Goal: Information Seeking & Learning: Learn about a topic

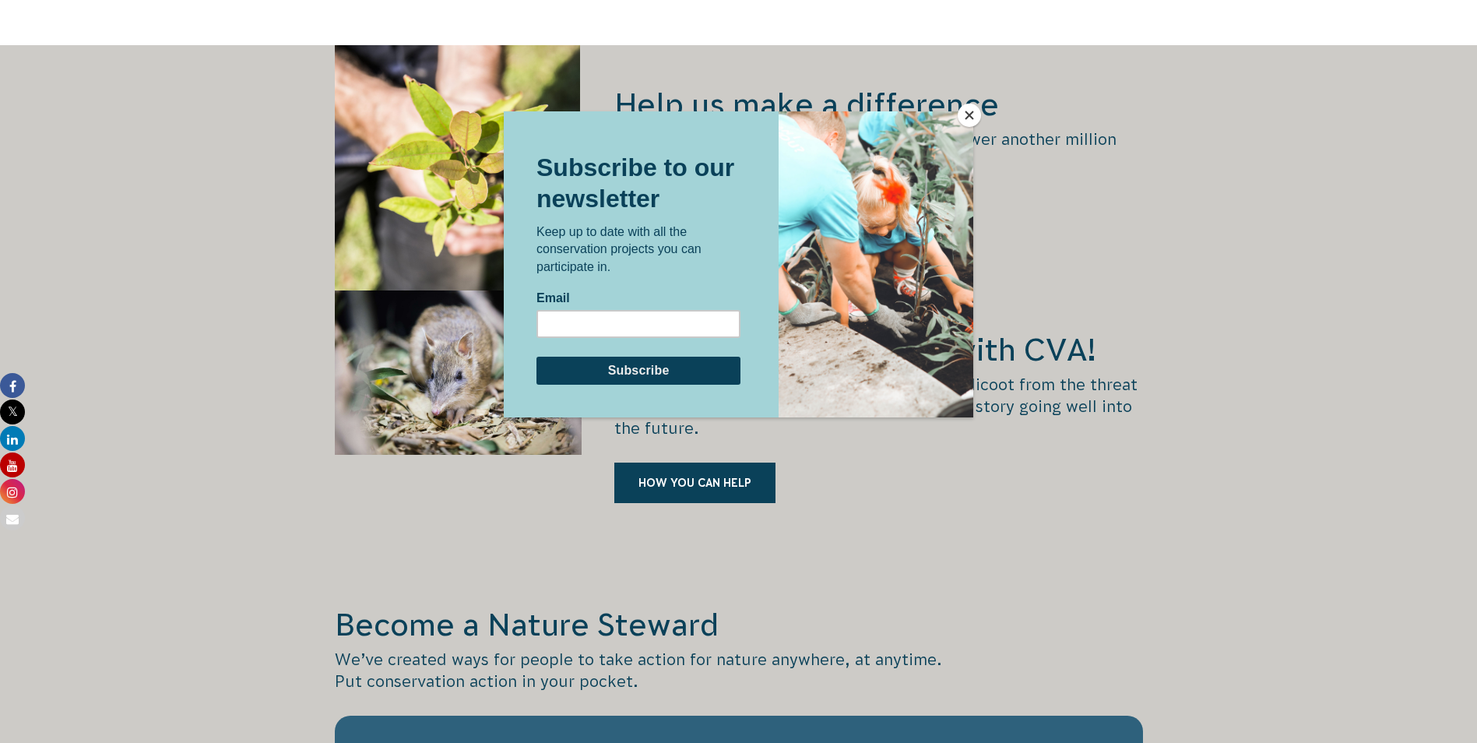
scroll to position [2153, 0]
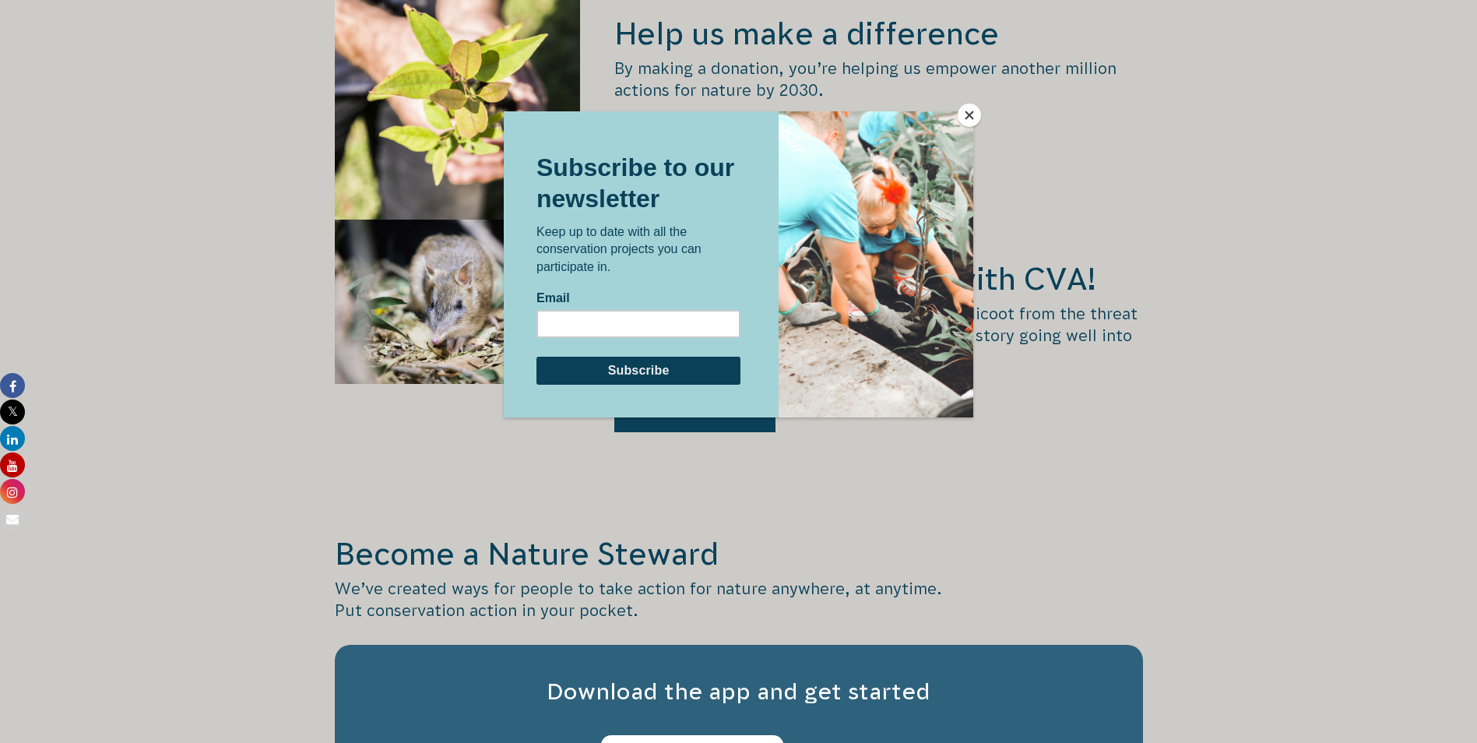
click at [971, 118] on button "Close" at bounding box center [968, 115] width 23 height 23
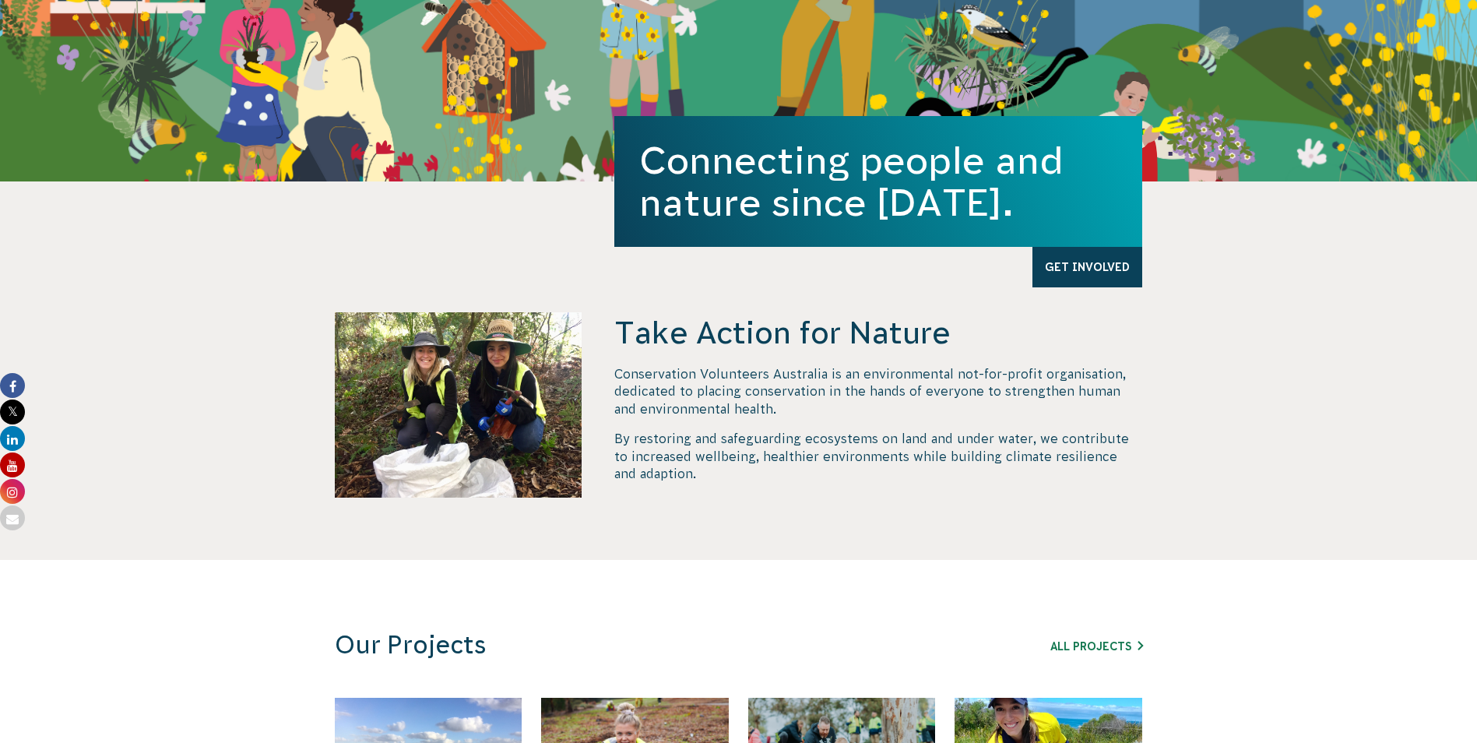
scroll to position [0, 0]
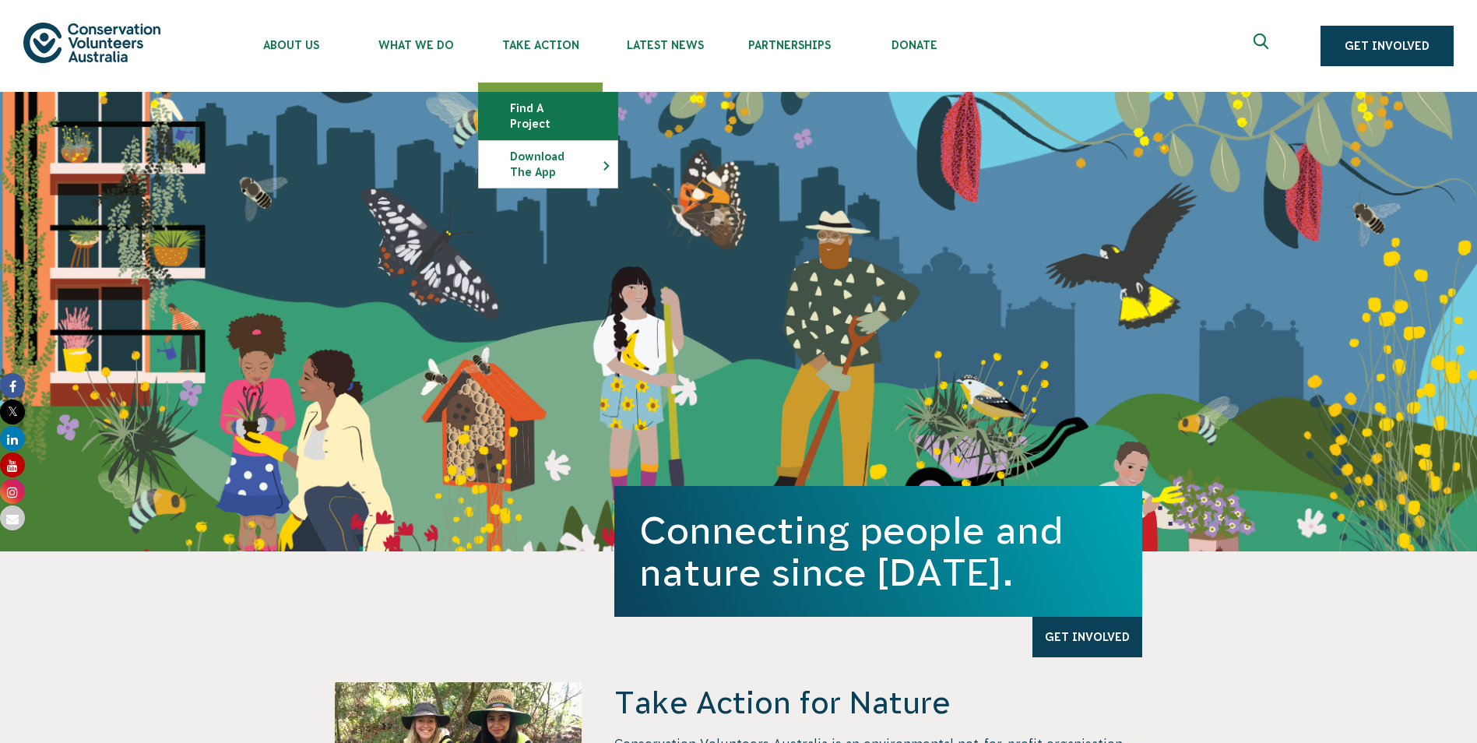
click at [558, 113] on link "Find a project" at bounding box center [548, 116] width 139 height 47
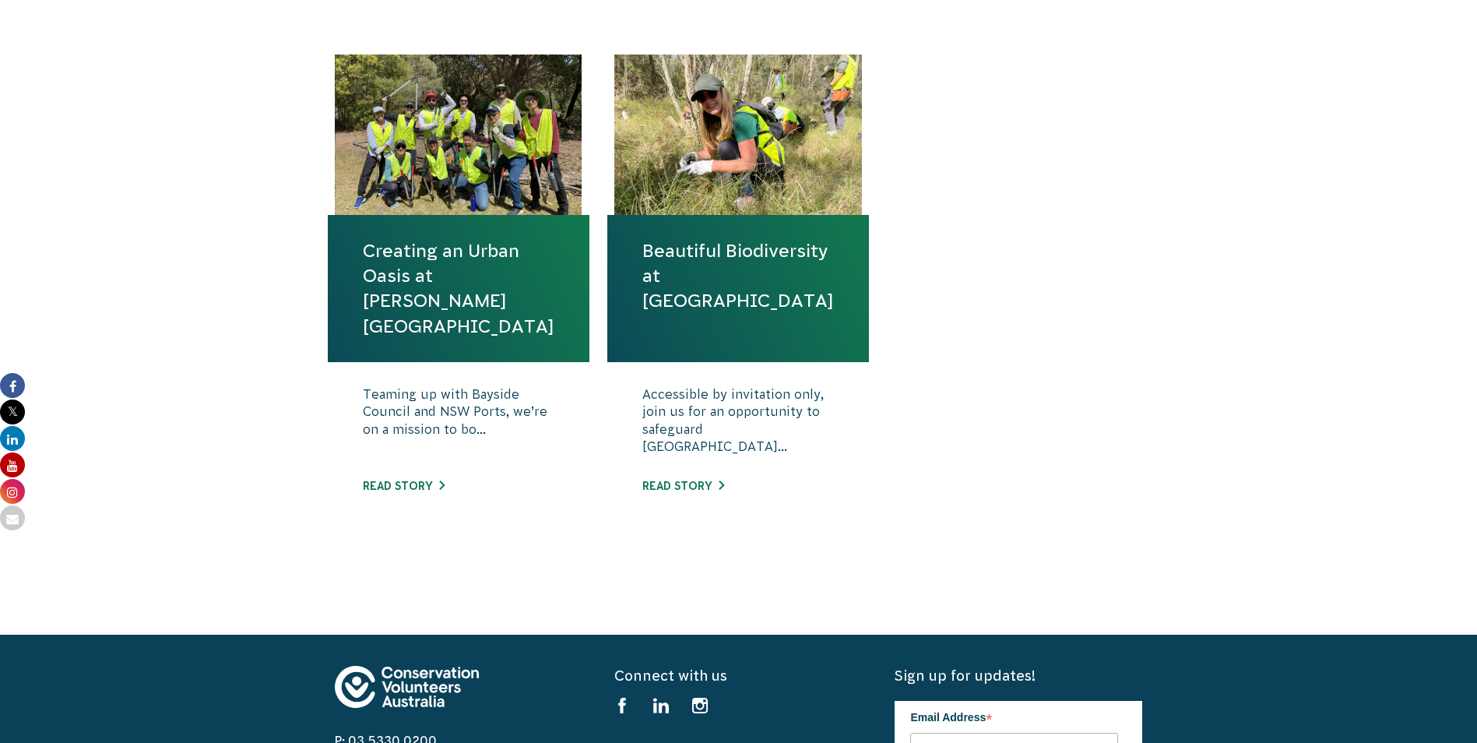
scroll to position [545, 0]
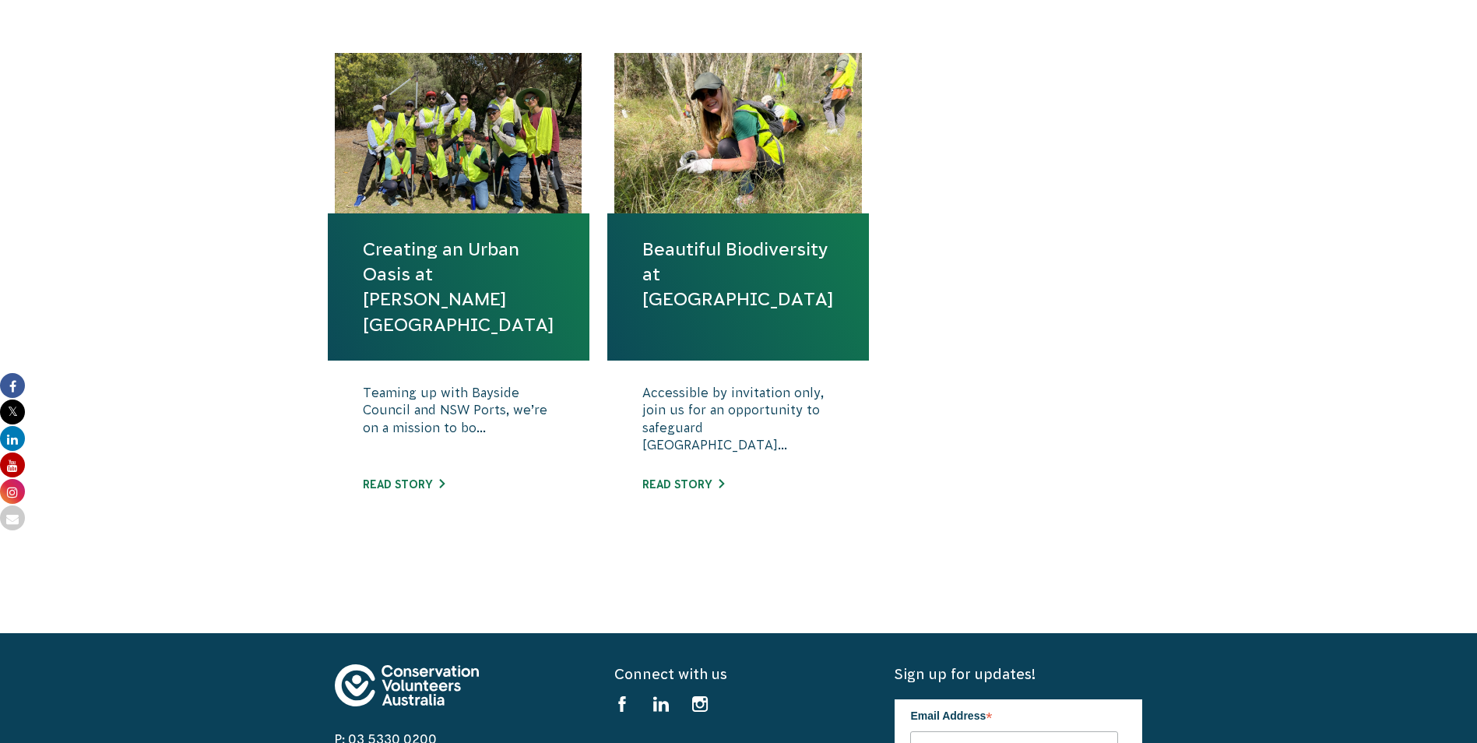
click at [693, 293] on link "Beautiful Biodiversity at [GEOGRAPHIC_DATA]" at bounding box center [737, 275] width 191 height 76
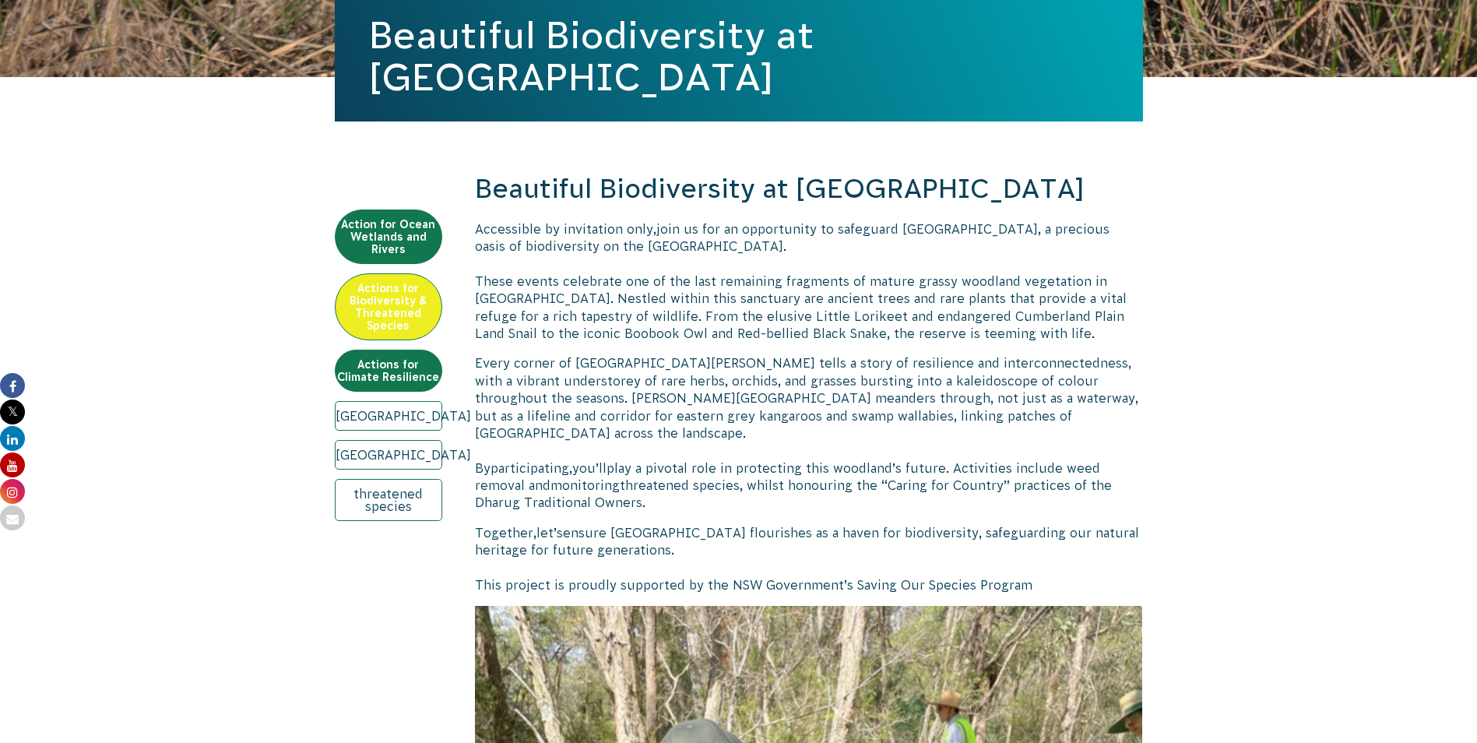
scroll to position [389, 0]
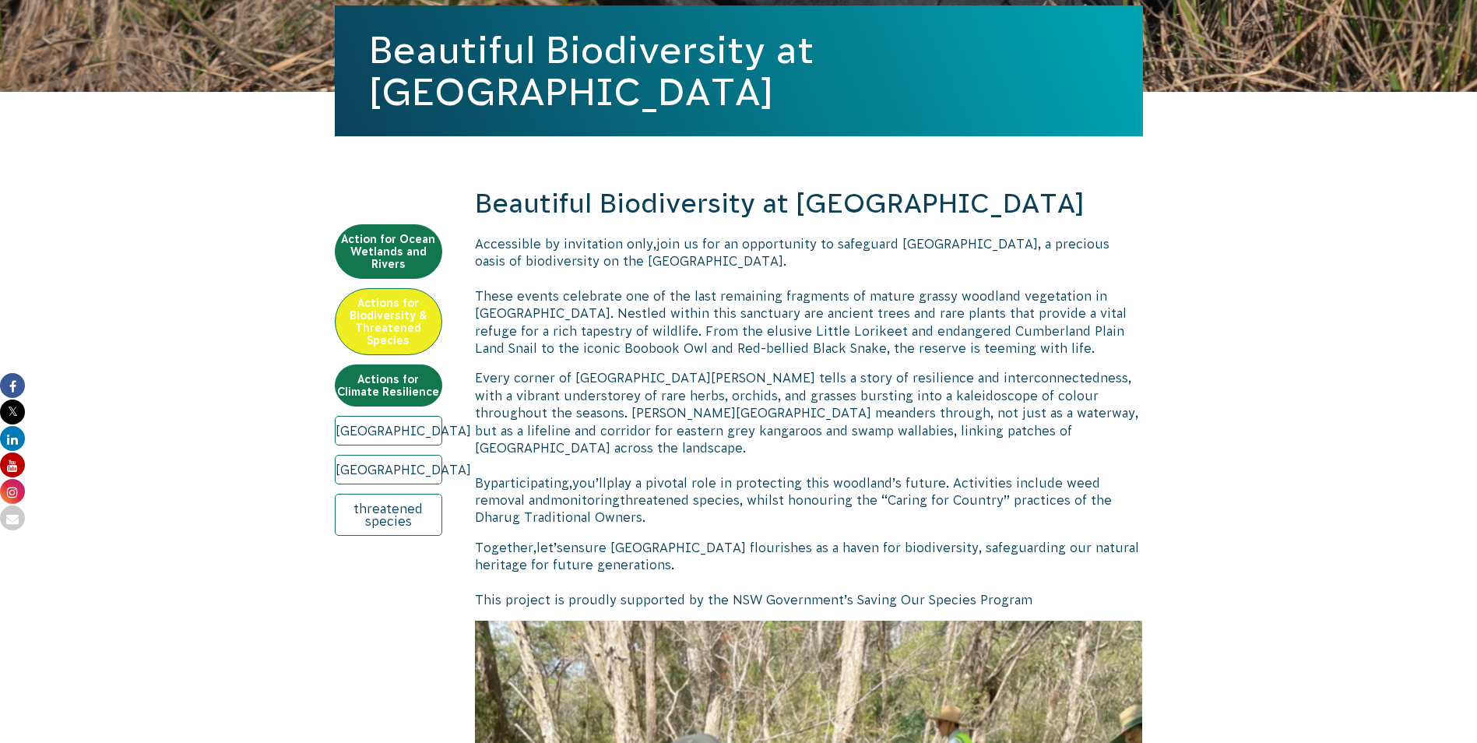
click at [398, 239] on link "Action for Ocean Wetlands and Rivers" at bounding box center [388, 251] width 107 height 54
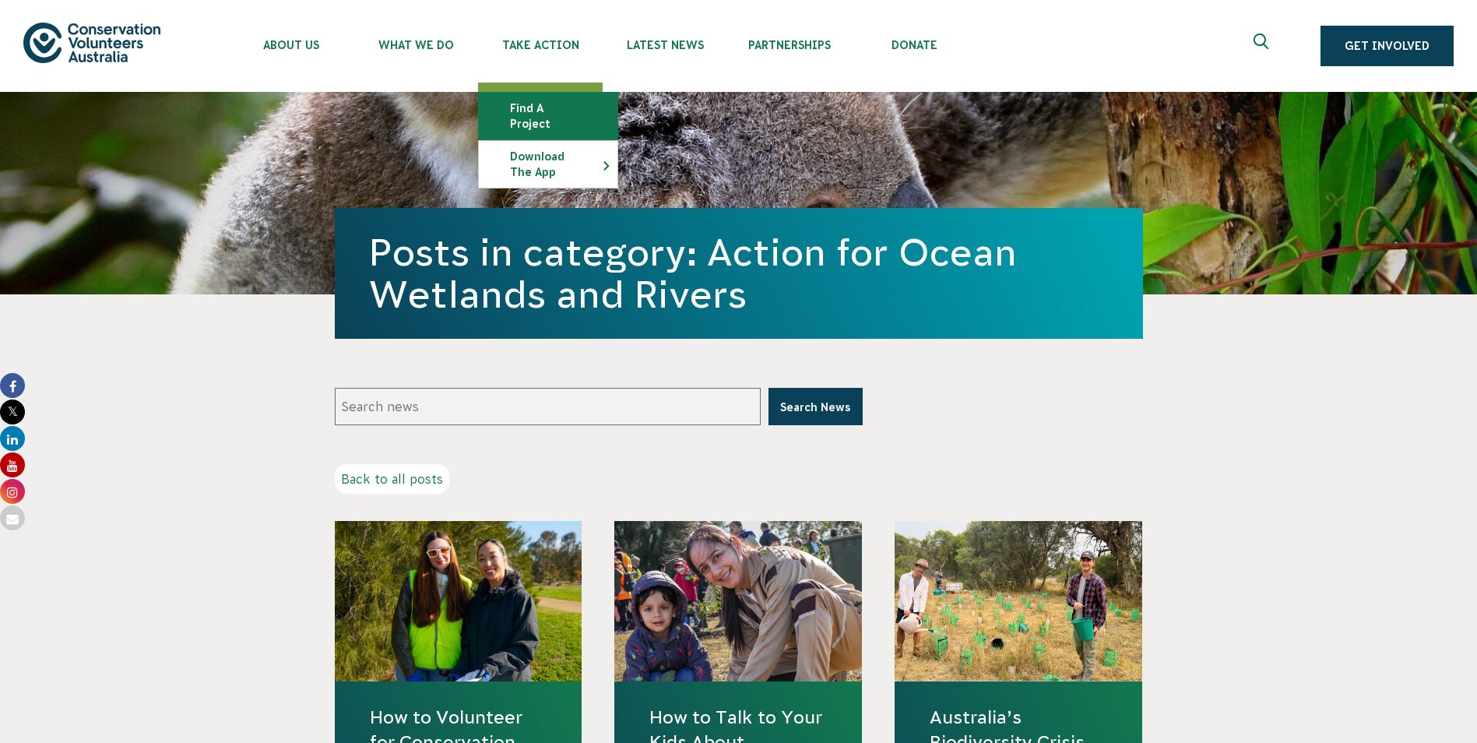
click at [551, 112] on link "Find a project" at bounding box center [548, 116] width 139 height 47
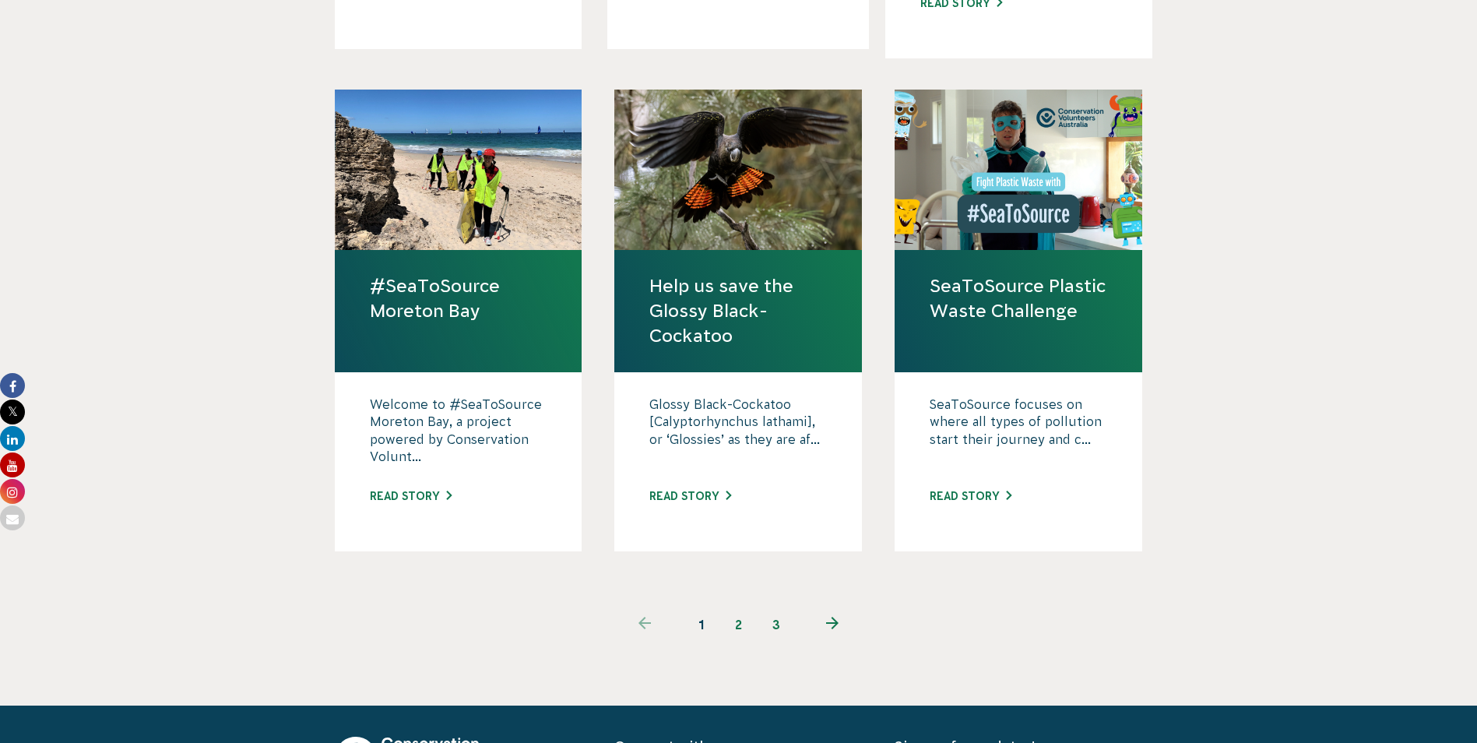
scroll to position [1323, 0]
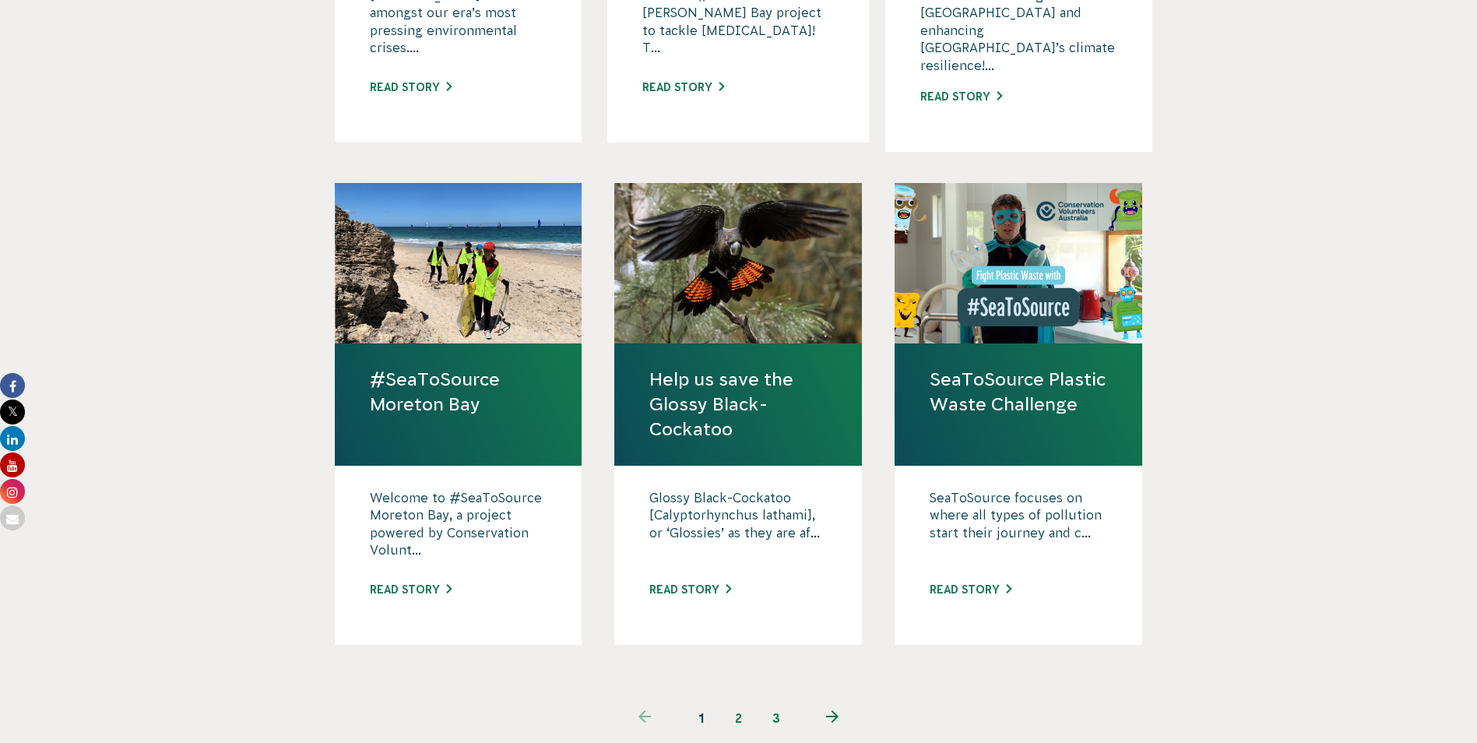
click at [833, 710] on icon "Next page" at bounding box center [832, 716] width 12 height 12
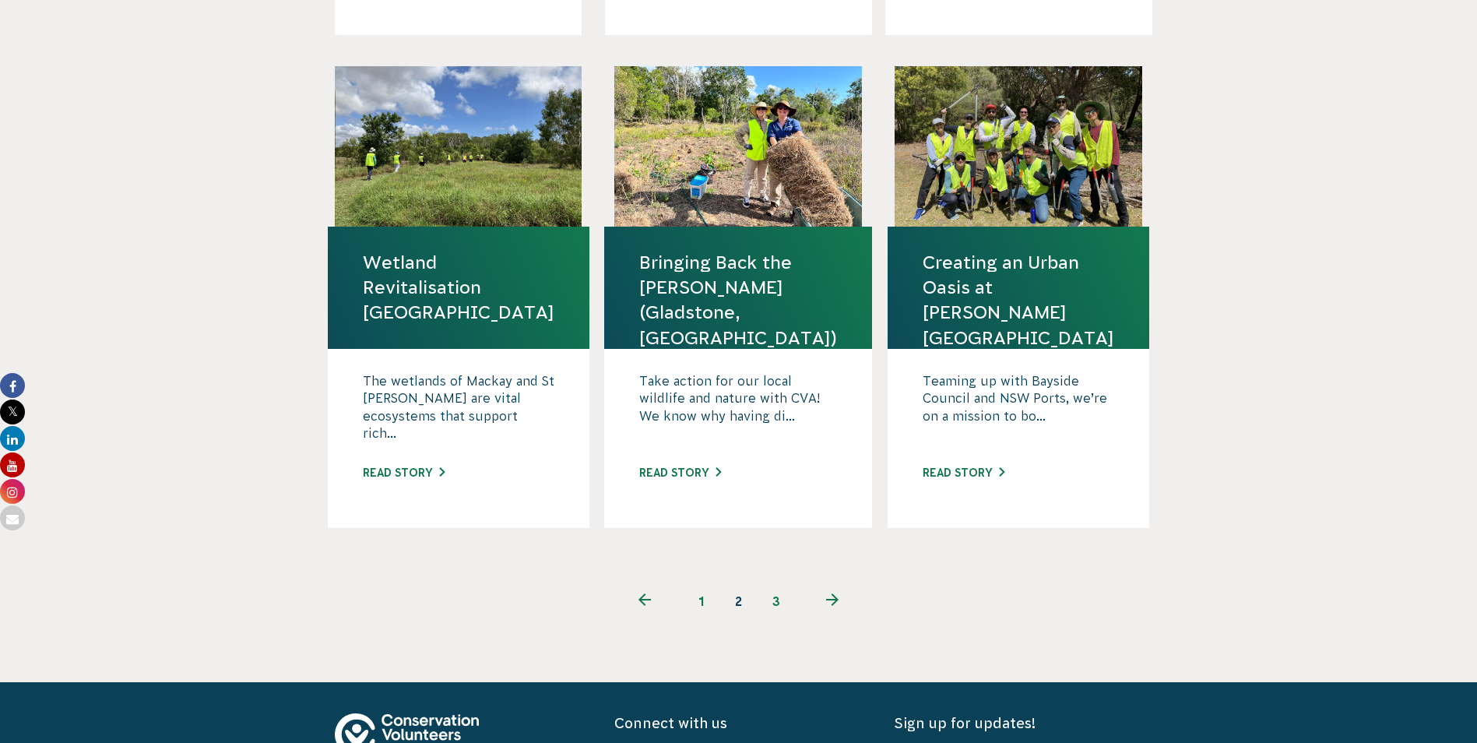
scroll to position [1491, 0]
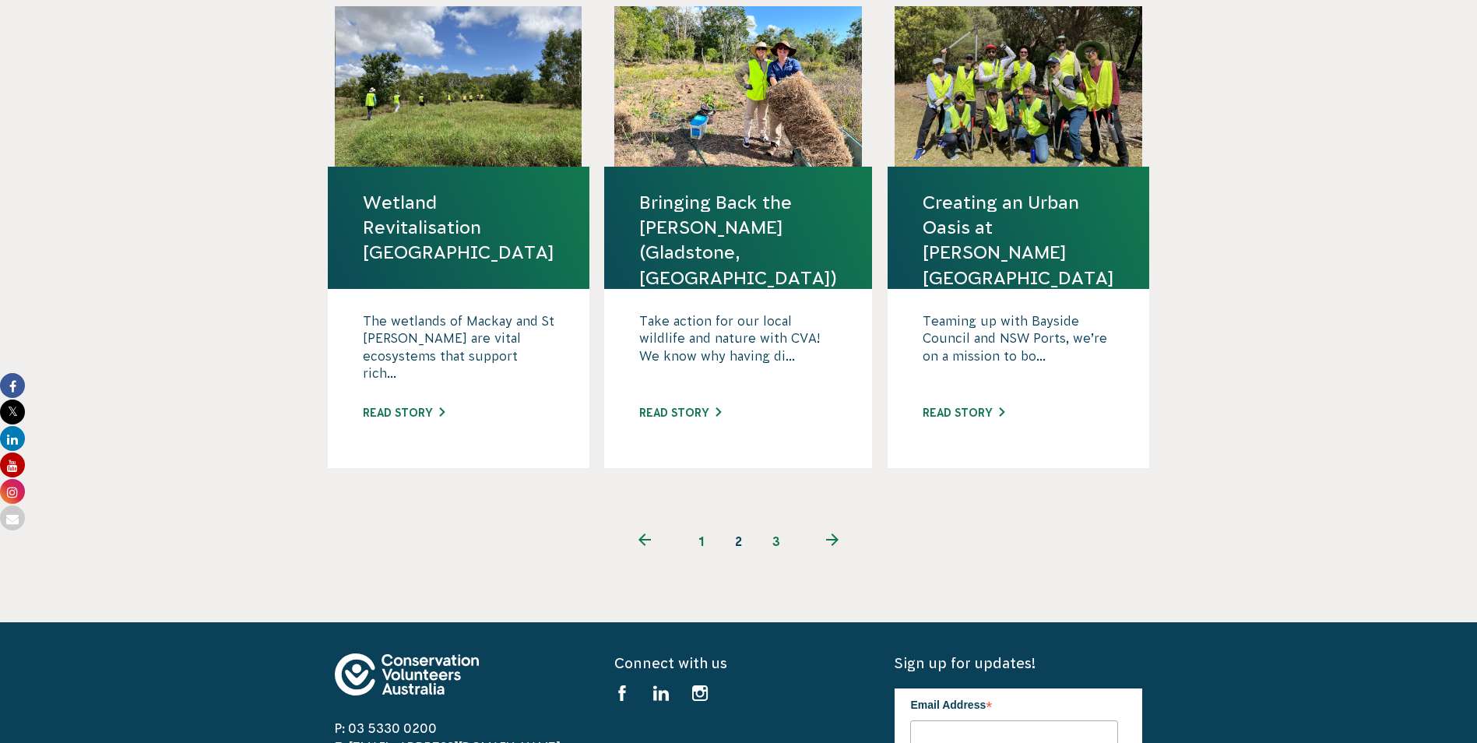
click at [837, 522] on link "next page" at bounding box center [833, 540] width 76 height 37
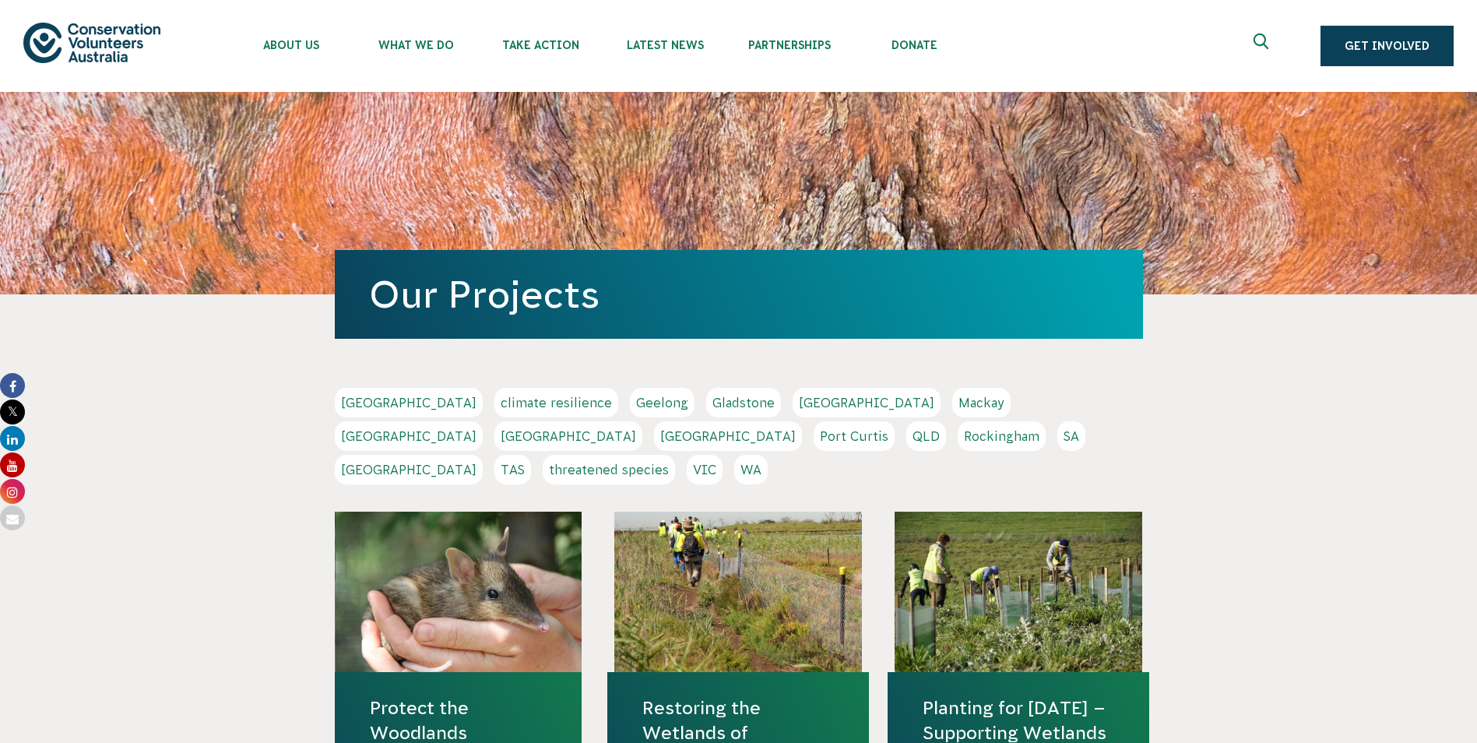
click at [1261, 36] on icon "Expand search box" at bounding box center [1262, 44] width 19 height 23
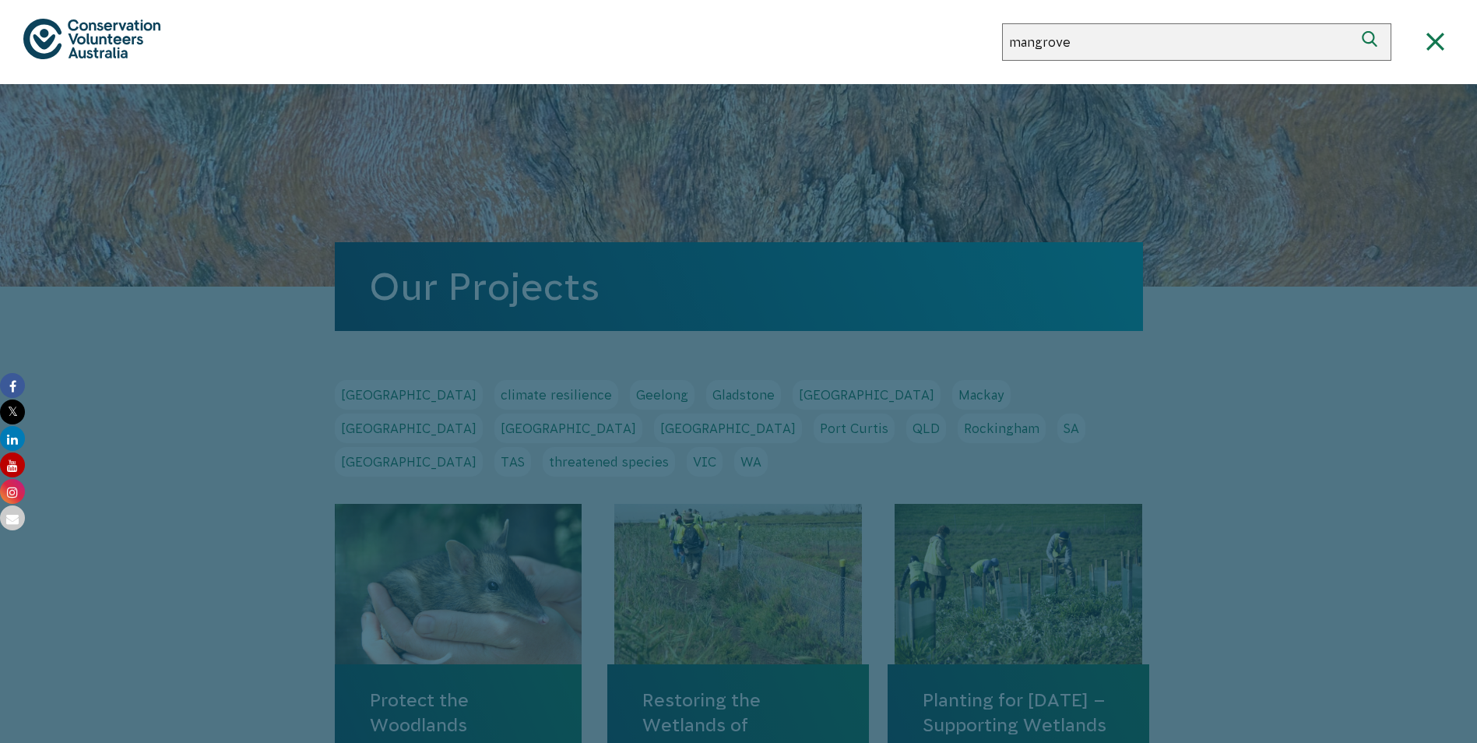
type input "mangrove"
click at [1354, 23] on button "Search" at bounding box center [1372, 41] width 37 height 37
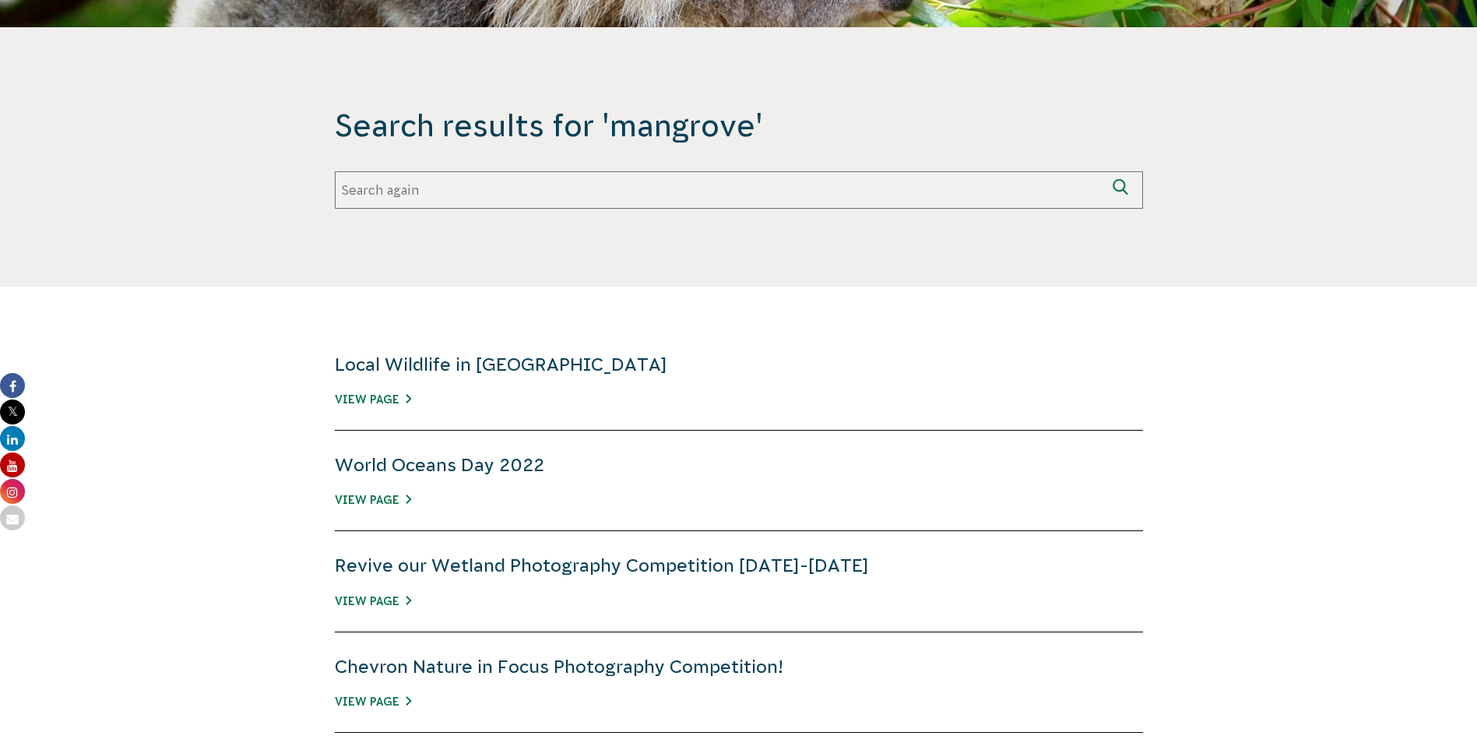
scroll to position [311, 0]
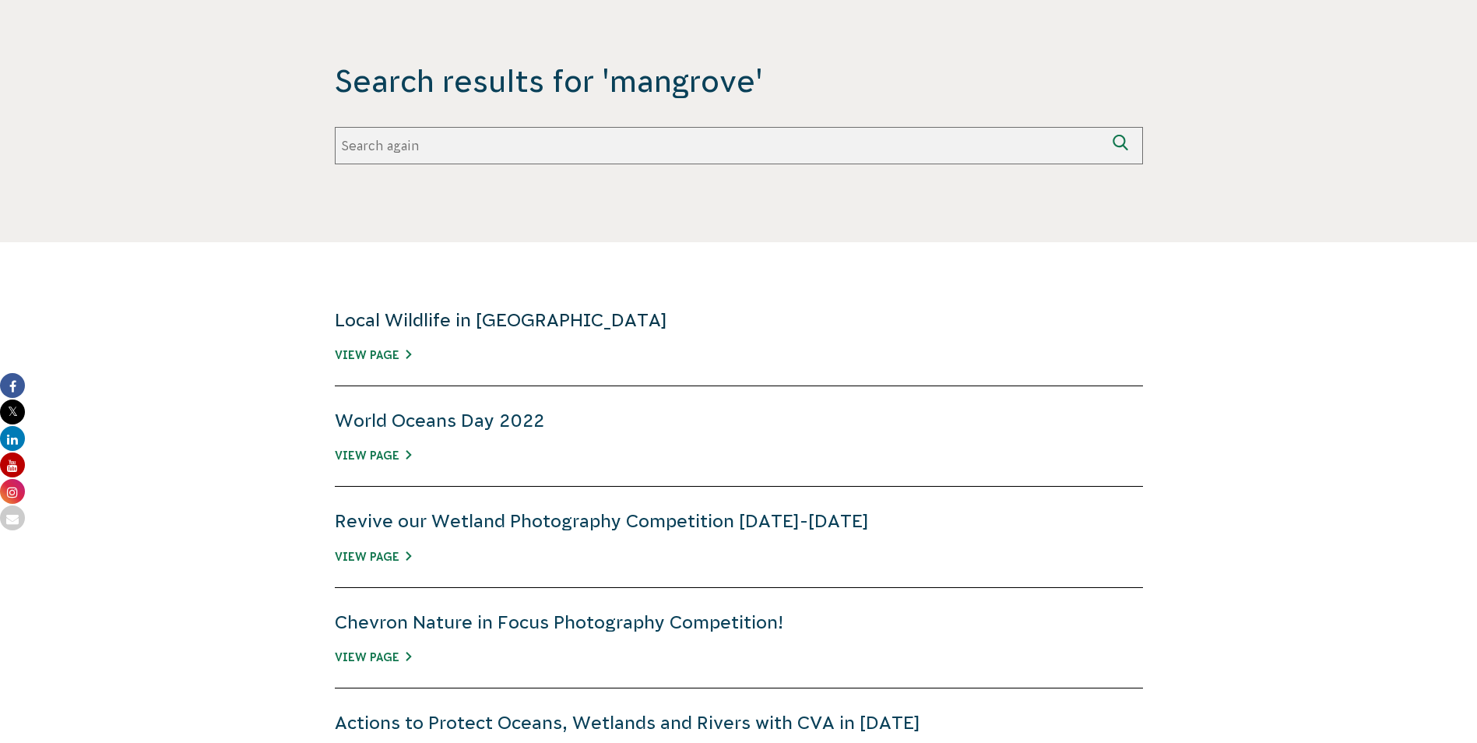
click at [593, 326] on link "Local Wildlife in [GEOGRAPHIC_DATA]" at bounding box center [501, 320] width 332 height 20
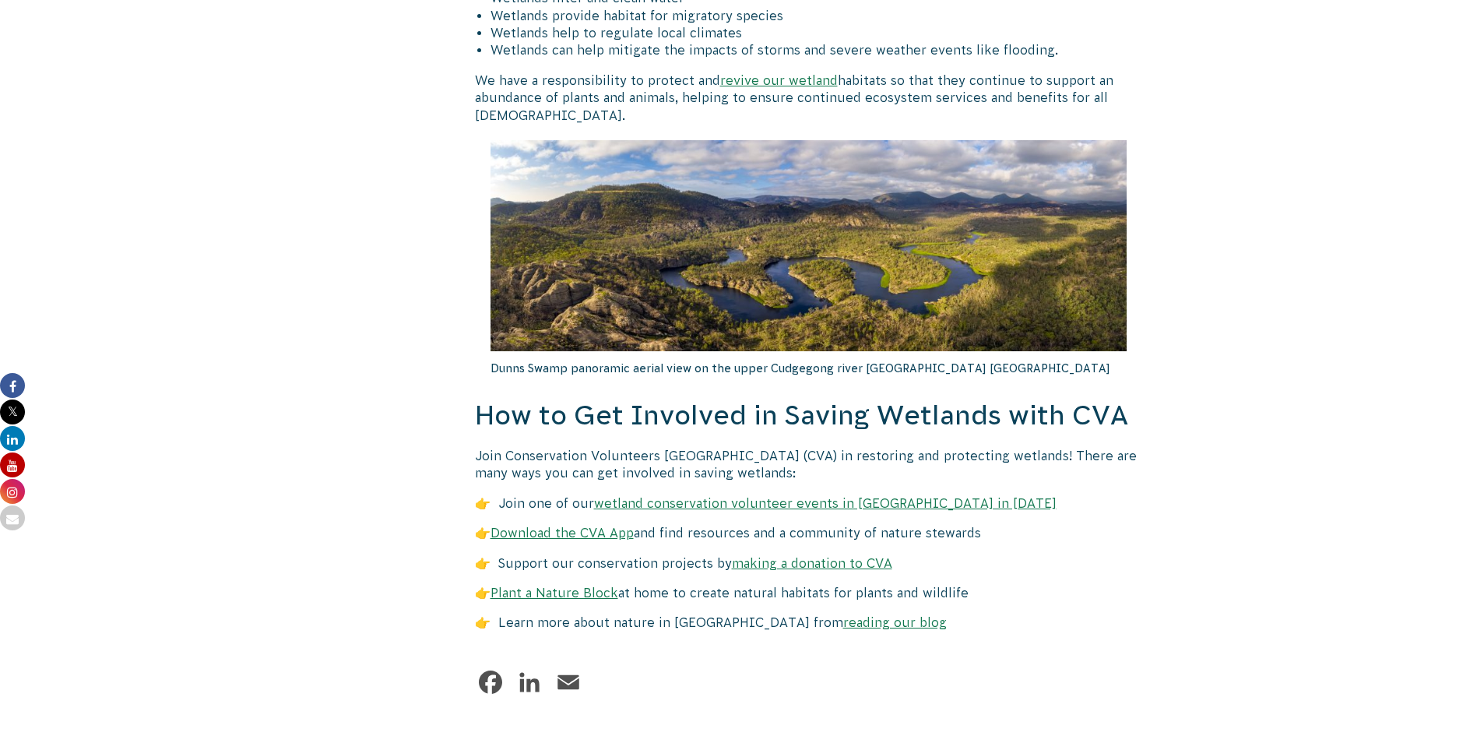
scroll to position [6161, 0]
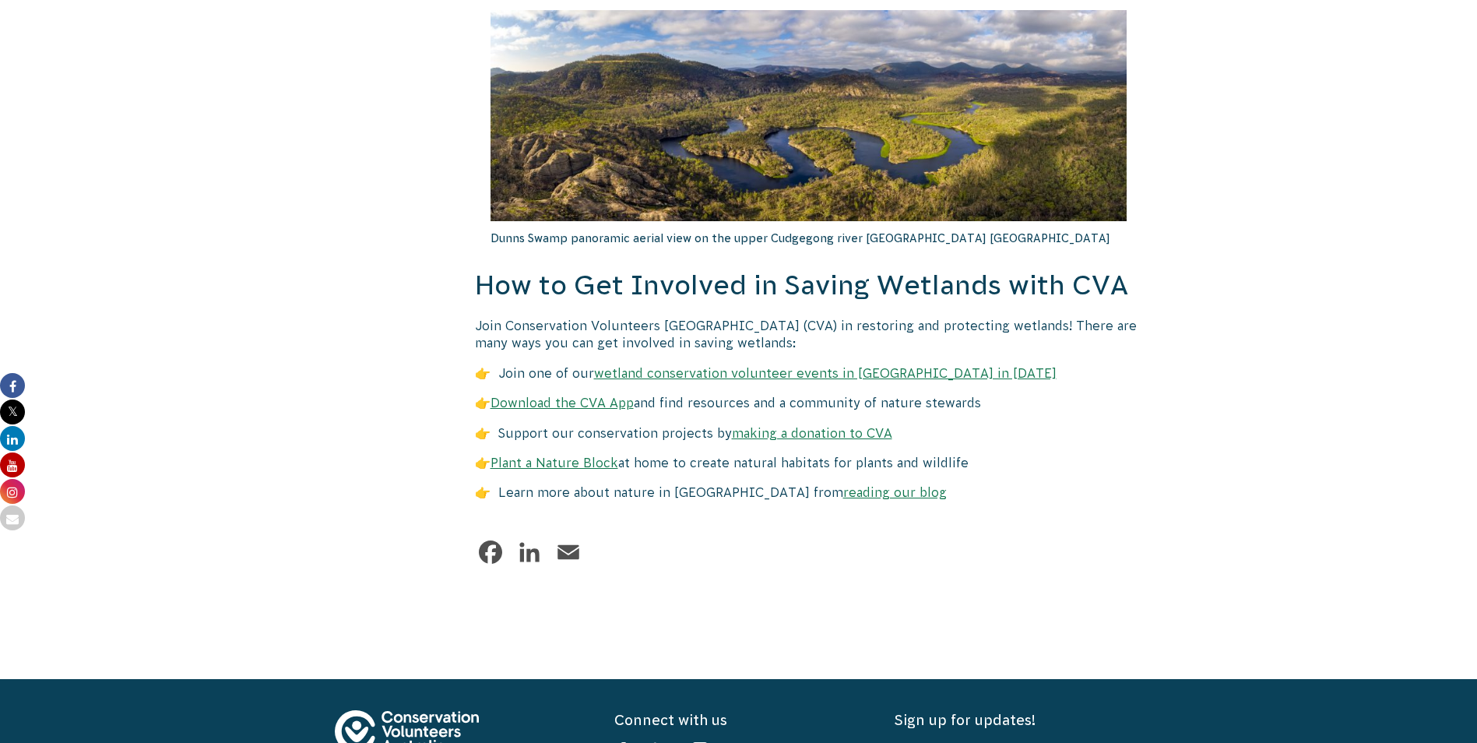
click at [893, 366] on link "wetland conservation volunteer events in [GEOGRAPHIC_DATA] in [DATE]" at bounding box center [825, 373] width 462 height 14
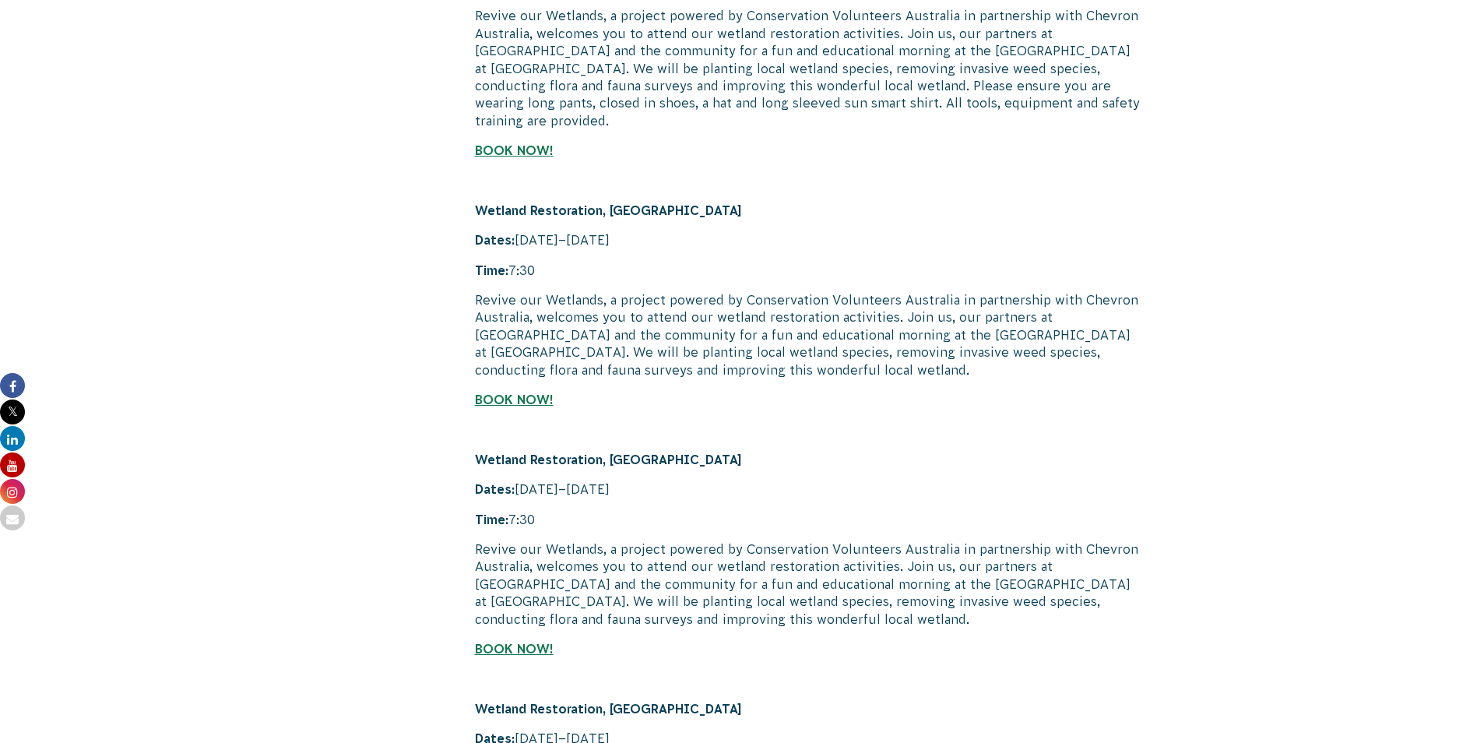
scroll to position [14712, 0]
